Goal: Find specific page/section: Find specific page/section

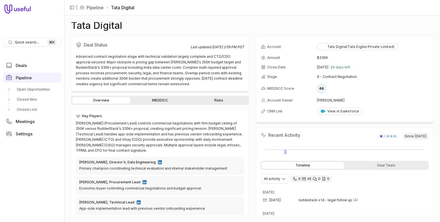
scroll to position [164, 0]
click at [159, 104] on div "Overview MEDDICC Risks" at bounding box center [160, 100] width 178 height 9
click at [159, 99] on link "MEDDICC" at bounding box center [160, 100] width 58 height 7
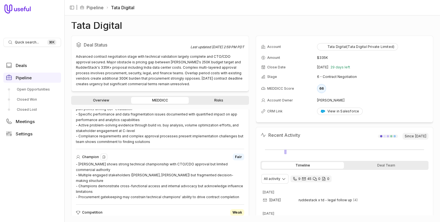
scroll to position [460, 0]
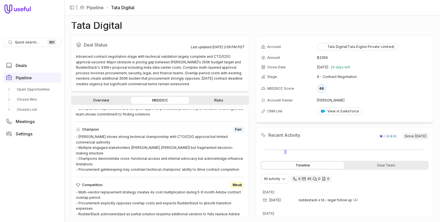
click at [218, 99] on link "Risks" at bounding box center [219, 100] width 58 height 7
